Goal: Task Accomplishment & Management: Use online tool/utility

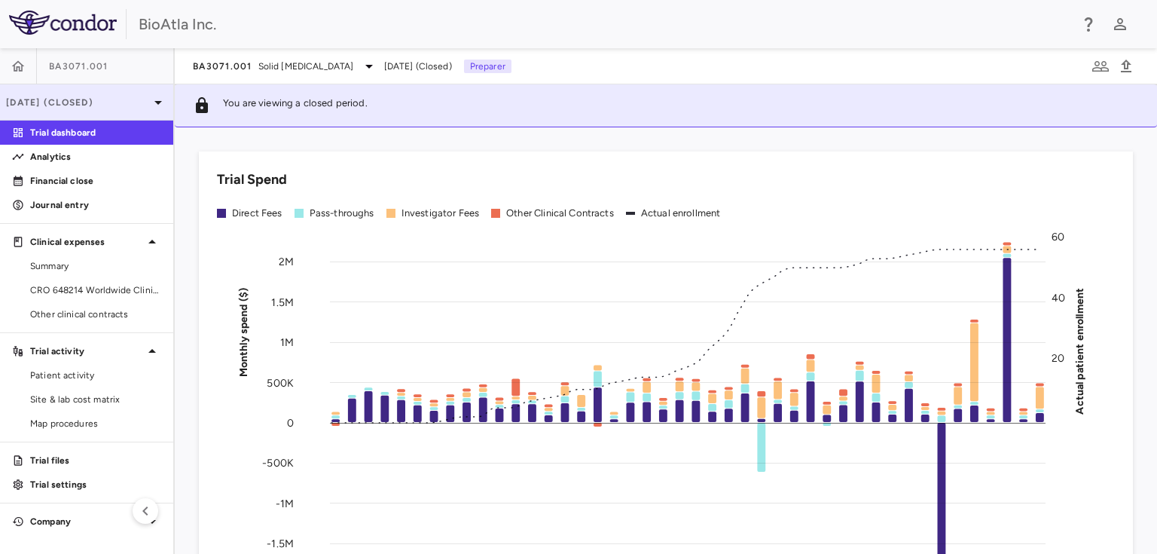
click at [163, 105] on icon at bounding box center [158, 102] width 18 height 18
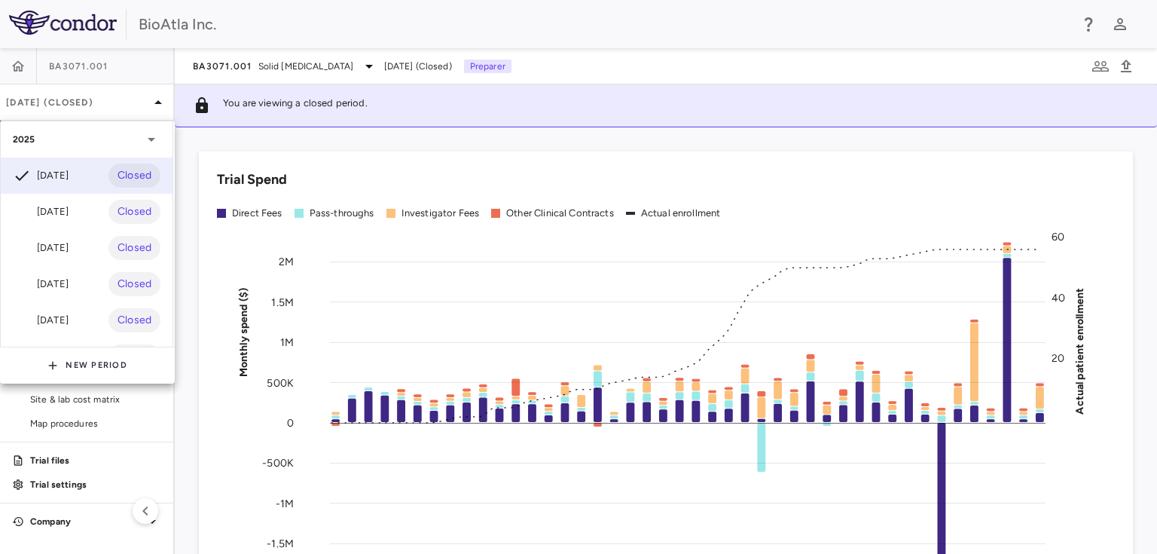
click at [323, 63] on div at bounding box center [578, 277] width 1157 height 554
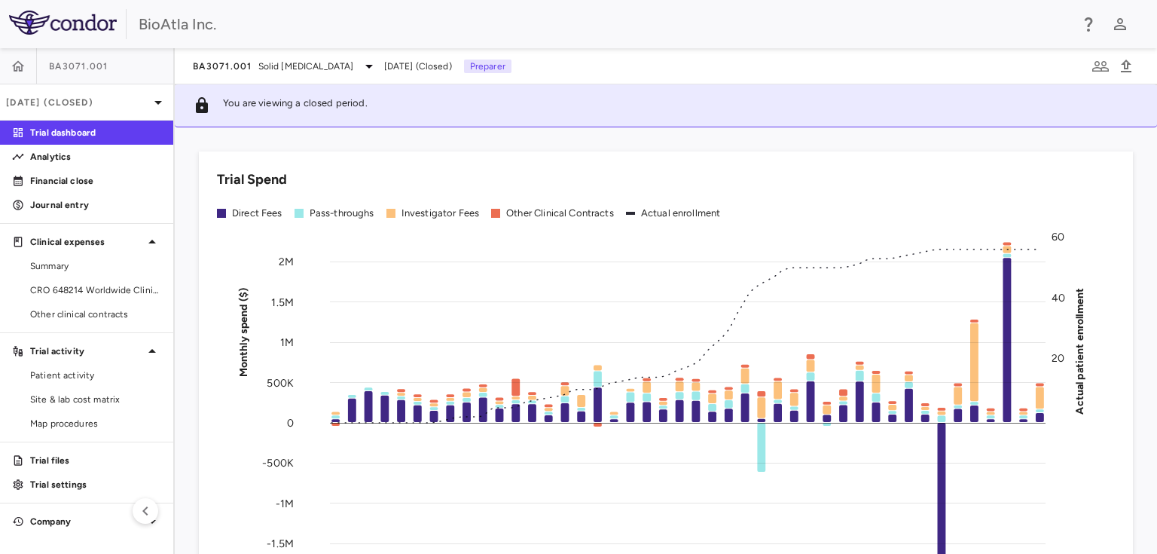
click at [360, 63] on icon at bounding box center [369, 66] width 18 height 18
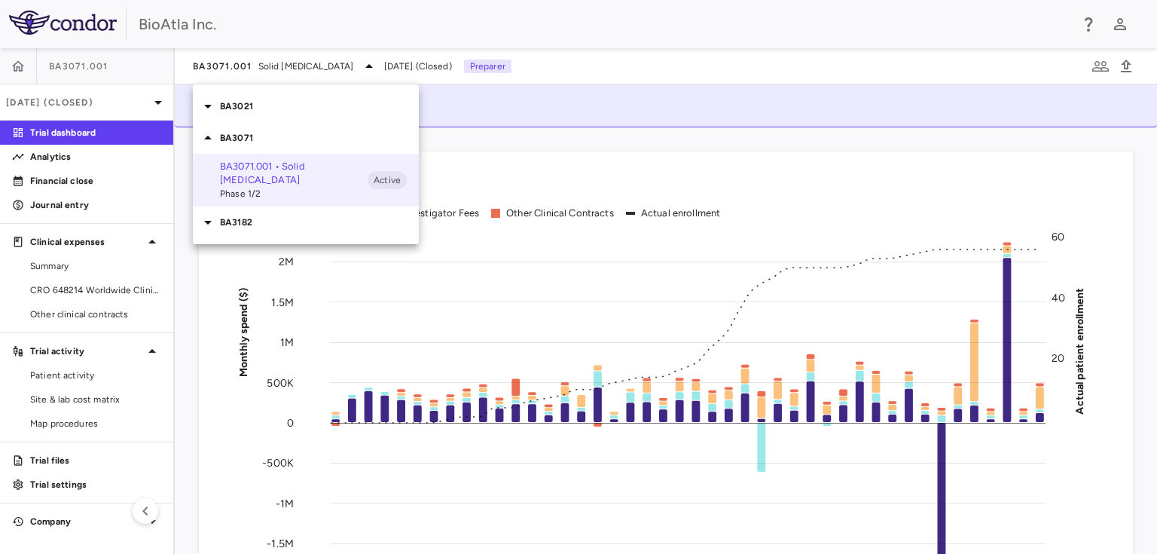
click at [229, 215] on p "BA3182" at bounding box center [319, 222] width 199 height 14
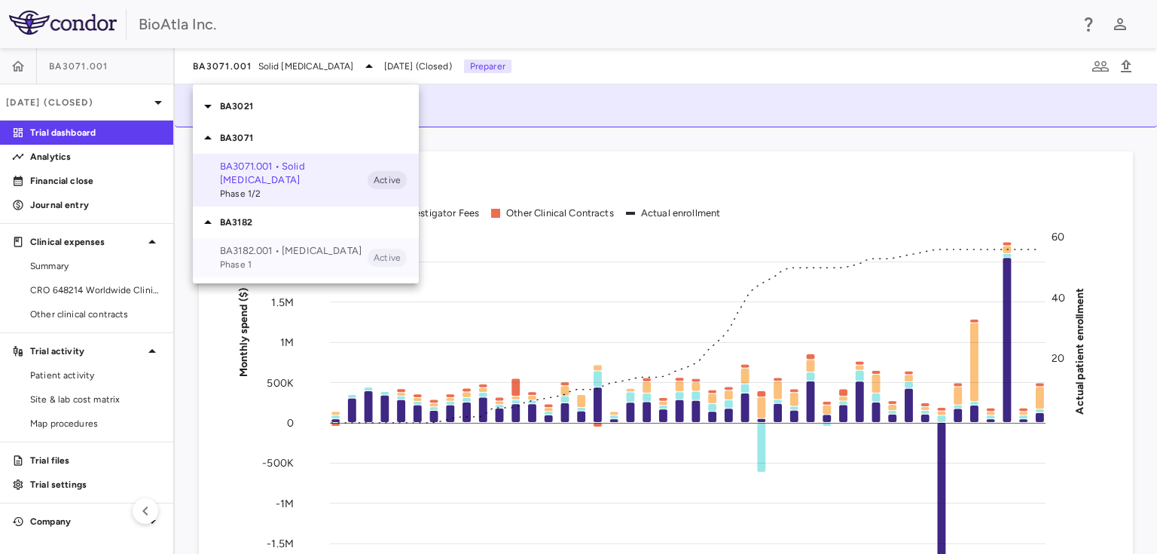
click at [244, 244] on p "BA3182.001 • [MEDICAL_DATA]" at bounding box center [294, 251] width 148 height 14
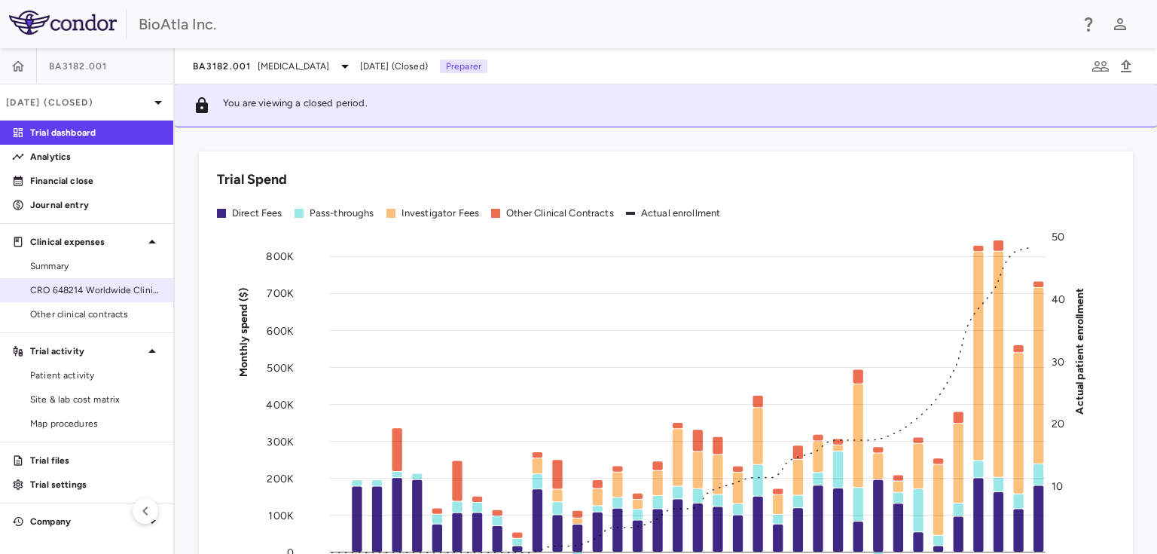
click at [57, 283] on span "CRO 648214 Worldwide Clinical Trials Holdings, Inc." at bounding box center [95, 290] width 131 height 14
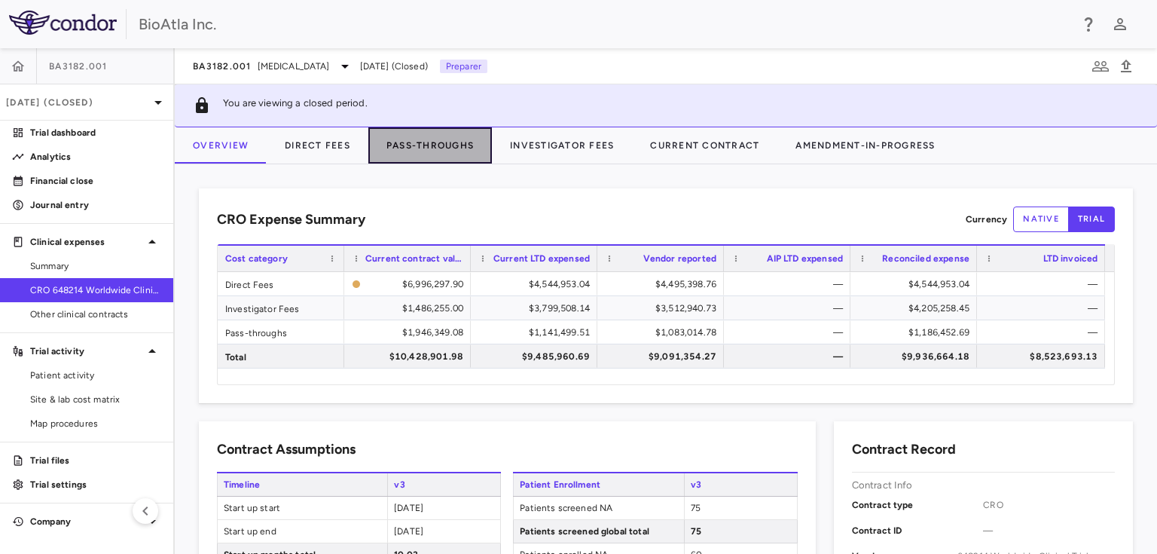
click at [420, 141] on button "Pass-Throughs" at bounding box center [430, 145] width 124 height 36
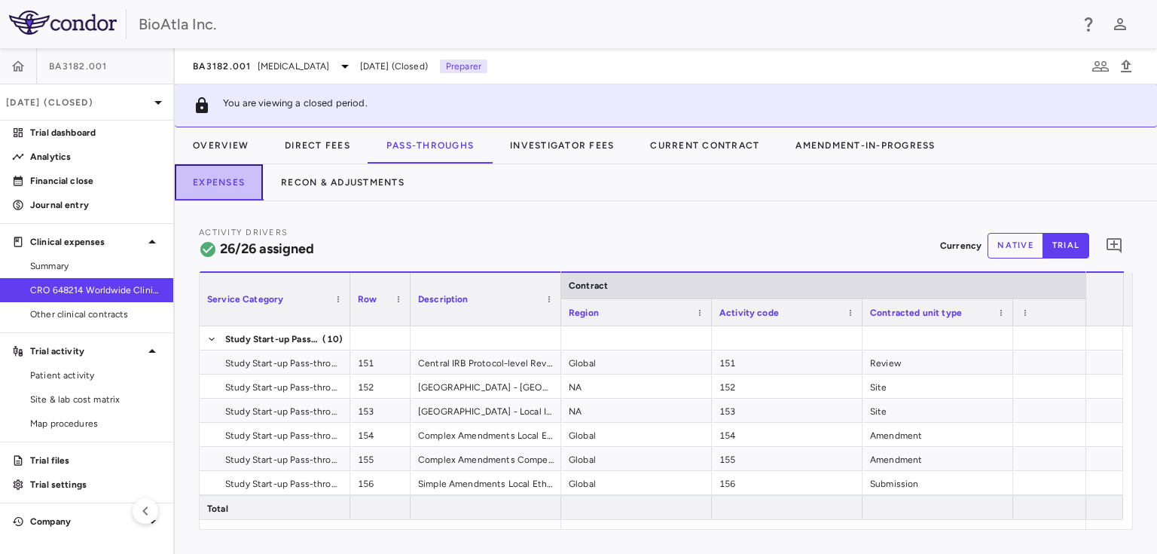
click at [217, 188] on button "Expenses" at bounding box center [219, 182] width 88 height 36
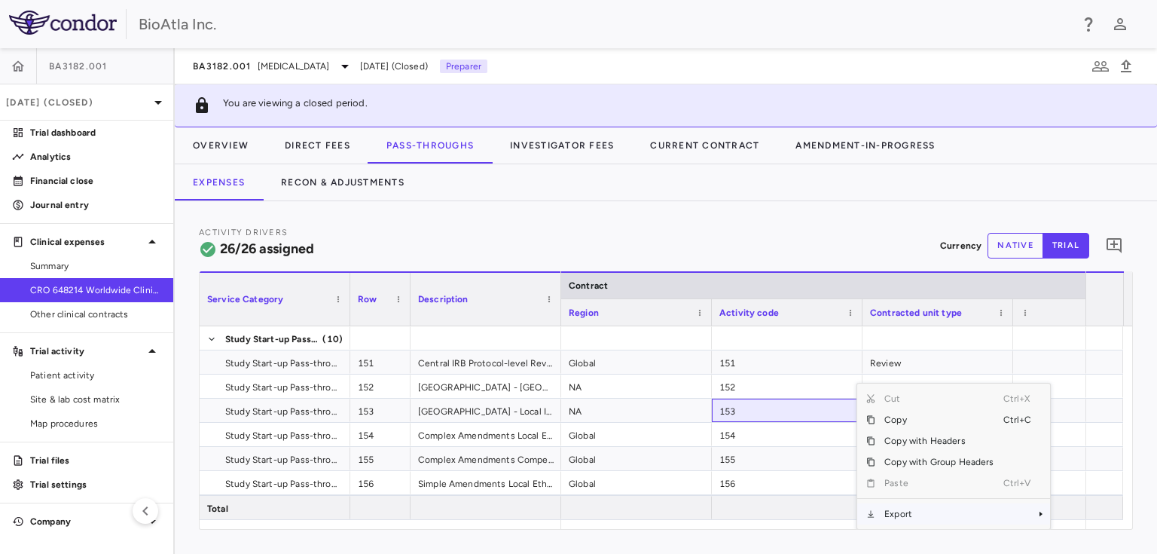
click at [1037, 510] on span "Context Menu" at bounding box center [1041, 513] width 9 height 9
click at [820, 515] on span "Excel Export" at bounding box center [814, 513] width 71 height 21
